Goal: Navigation & Orientation: Find specific page/section

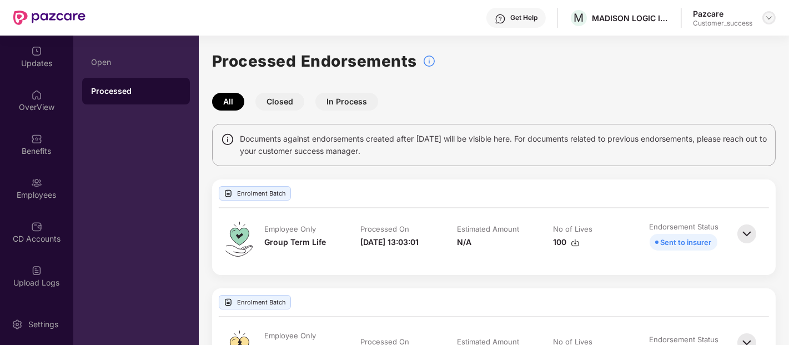
scroll to position [111, 0]
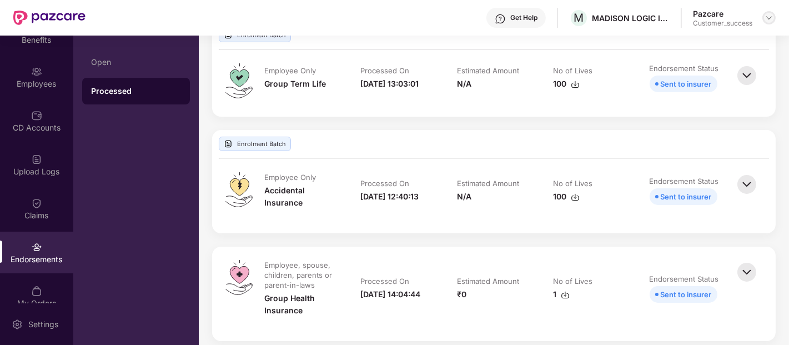
click at [769, 20] on img at bounding box center [768, 17] width 9 height 9
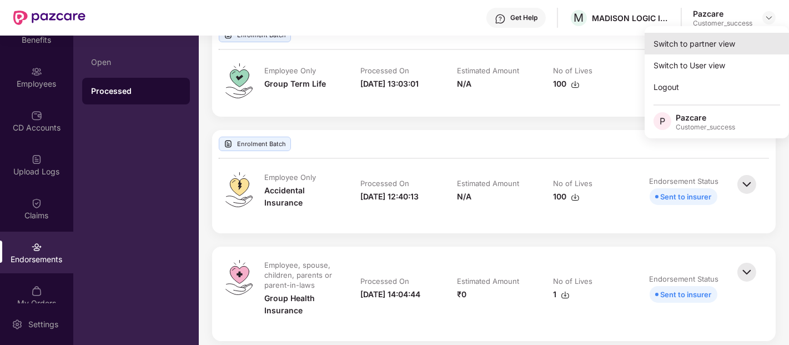
click at [708, 33] on div "Switch to partner view" at bounding box center [716, 44] width 144 height 22
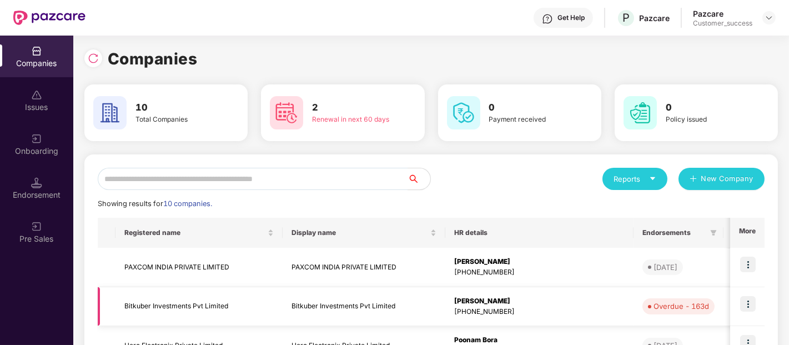
scroll to position [60, 0]
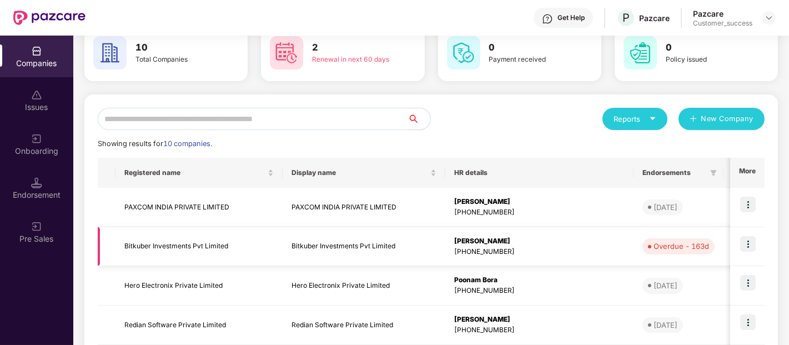
click at [746, 252] on td at bounding box center [747, 246] width 34 height 39
click at [756, 241] on td at bounding box center [747, 246] width 34 height 39
click at [746, 245] on img at bounding box center [748, 244] width 16 height 16
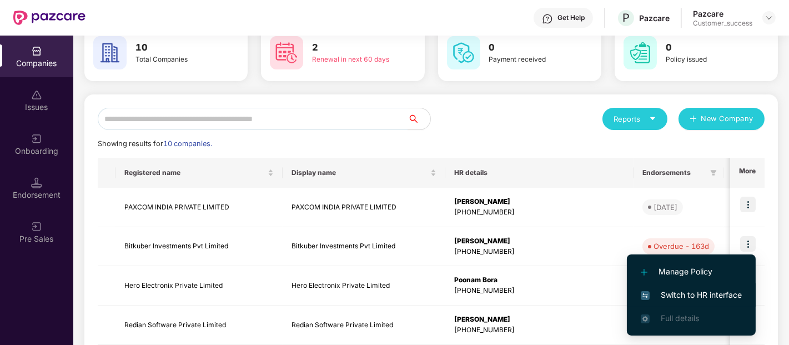
click at [674, 290] on span "Switch to HR interface" at bounding box center [691, 295] width 101 height 12
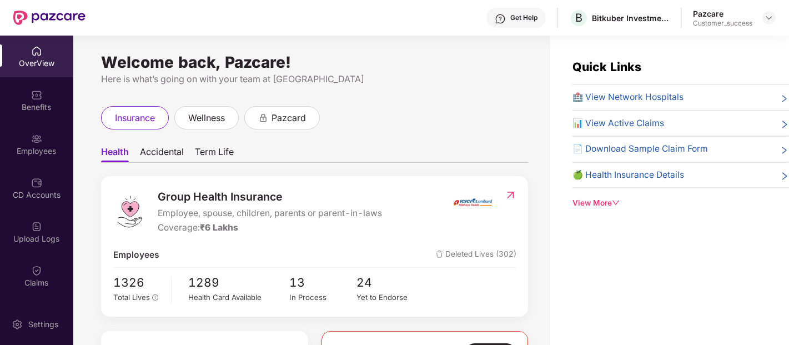
click at [39, 108] on div "Benefits" at bounding box center [36, 107] width 73 height 11
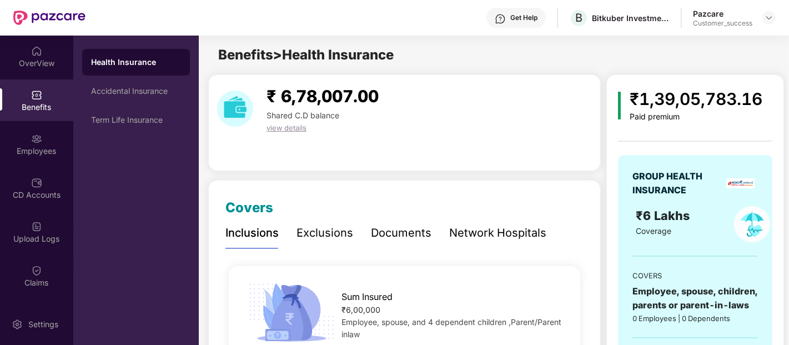
click at [390, 229] on div "Documents" at bounding box center [401, 232] width 61 height 17
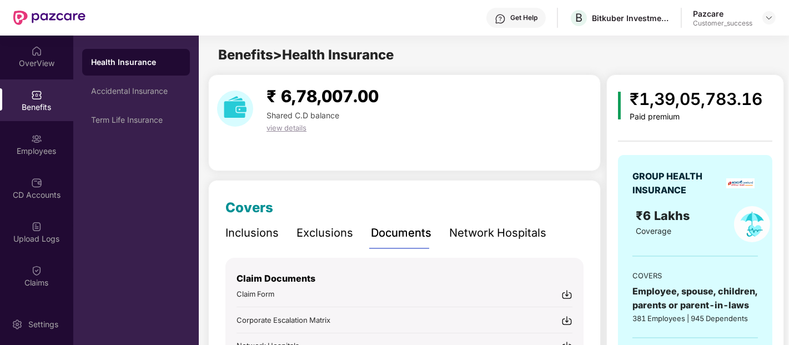
scroll to position [147, 0]
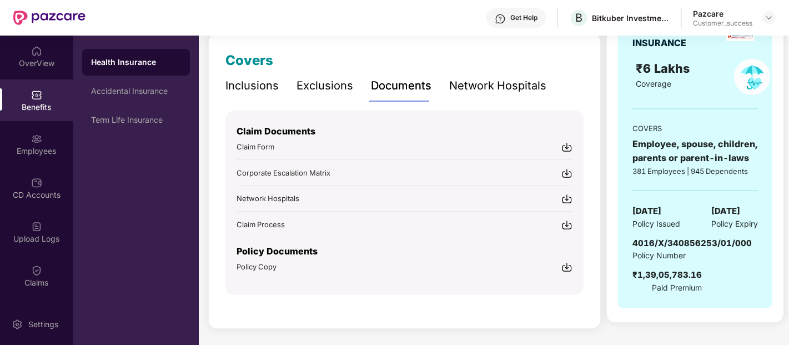
click at [340, 267] on div "Policy Copy" at bounding box center [404, 267] width 336 height 12
